Goal: Navigation & Orientation: Find specific page/section

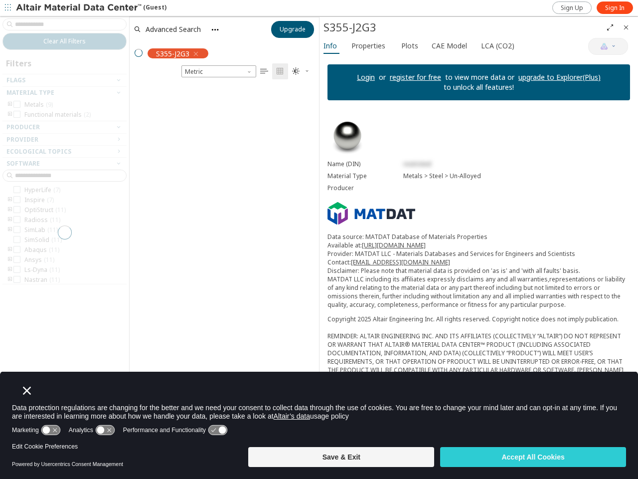
scroll to position [361, 181]
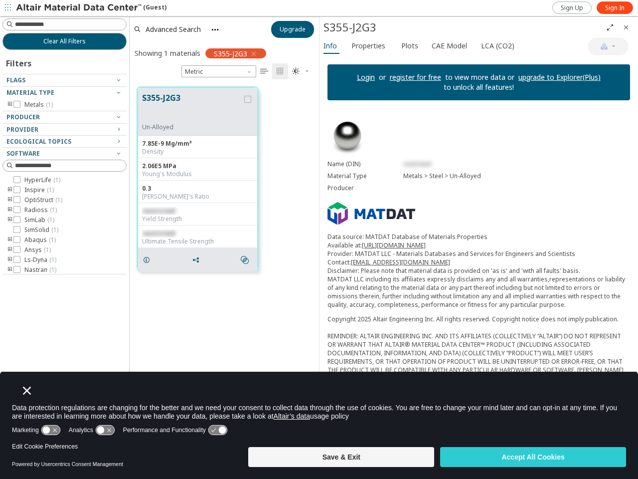
click at [8, 8] on icon "button" at bounding box center [8, 7] width 6 height 6
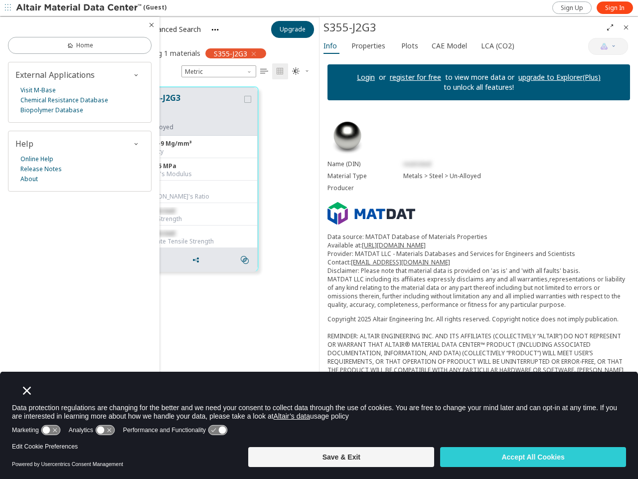
click at [10, 24] on div at bounding box center [80, 25] width 160 height 16
click at [64, 41] on link "Home" at bounding box center [80, 45] width 144 height 17
click at [64, 80] on div "External Applications Visit M-Base Chemical Resistance Database Biopolymer Data…" at bounding box center [80, 92] width 144 height 61
click at [64, 93] on div "Visit M-Base Chemical Resistance Database Biopolymer Database" at bounding box center [79, 100] width 129 height 30
click at [10, 105] on div "External Applications Visit M-Base Chemical Resistance Database Biopolymer Data…" at bounding box center [80, 92] width 144 height 61
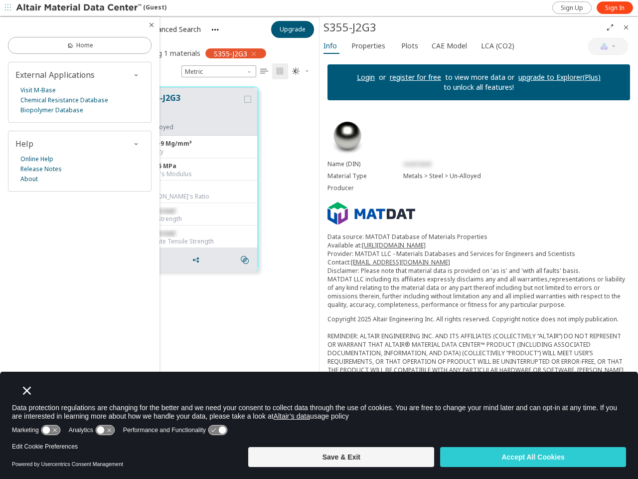
click at [64, 117] on div "External Applications Visit M-Base Chemical Resistance Database Biopolymer Data…" at bounding box center [80, 92] width 144 height 61
click at [64, 130] on div "External Applications Visit M-Base Chemical Resistance Database Biopolymer Data…" at bounding box center [80, 127] width 144 height 130
